Goal: Entertainment & Leisure: Consume media (video, audio)

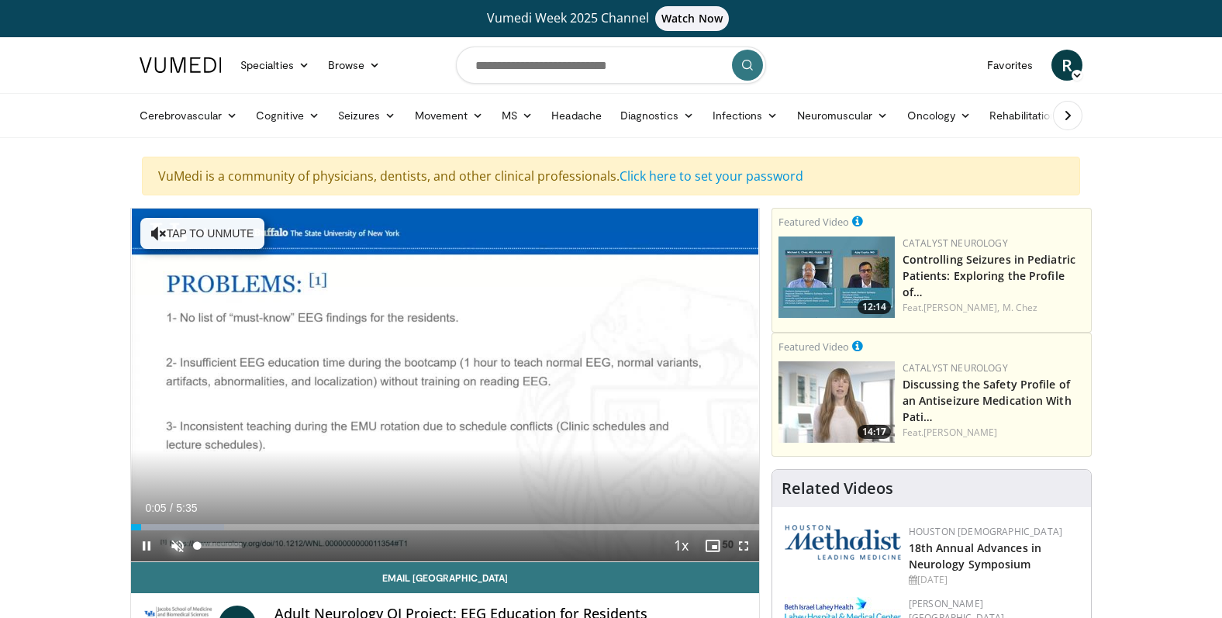
click at [176, 544] on span "Video Player" at bounding box center [177, 545] width 31 height 31
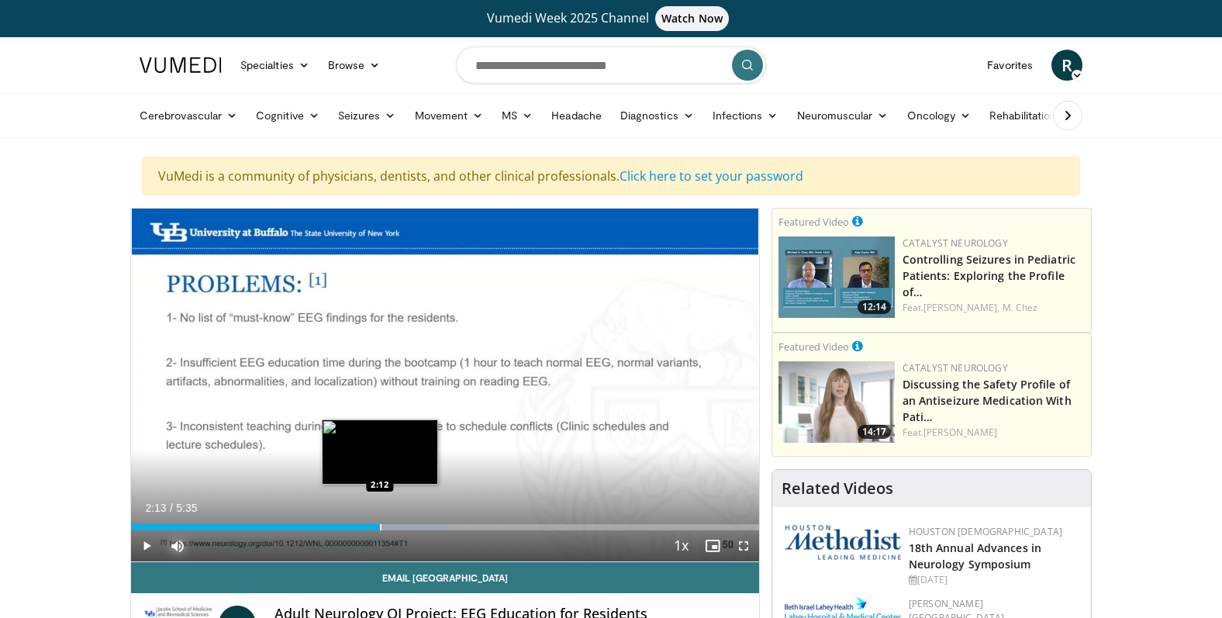
click at [381, 530] on div "Loaded : 50.34% 2:13 2:12" at bounding box center [445, 527] width 628 height 6
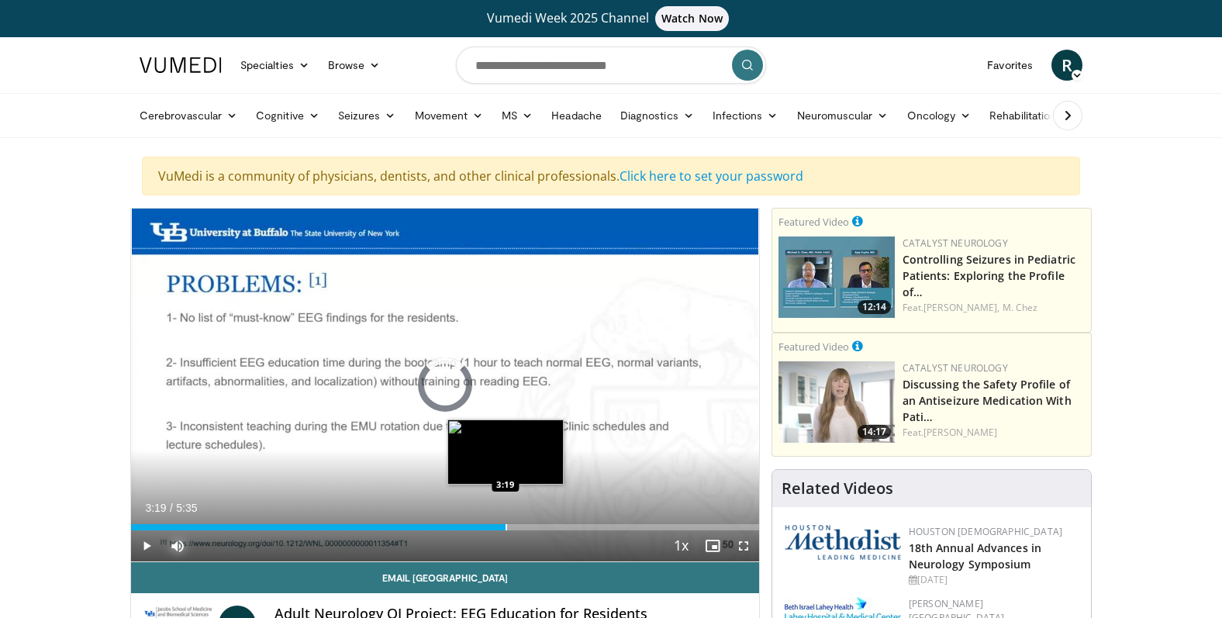
click at [506, 523] on div "Loaded : 59.22% 2:18 3:19" at bounding box center [445, 523] width 628 height 15
